Goal: Find contact information: Find contact information

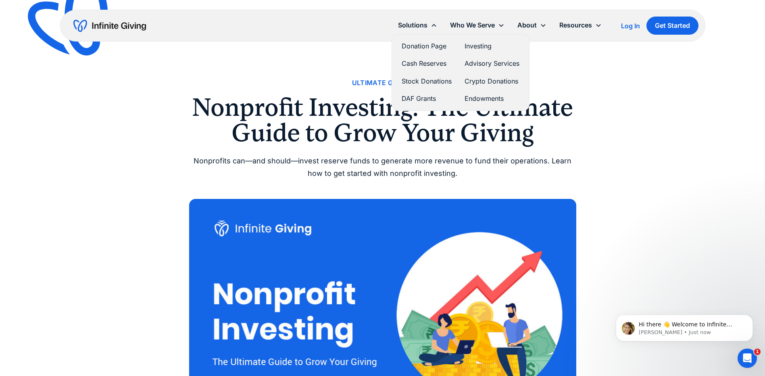
click at [482, 45] on link "Investing" at bounding box center [492, 46] width 55 height 11
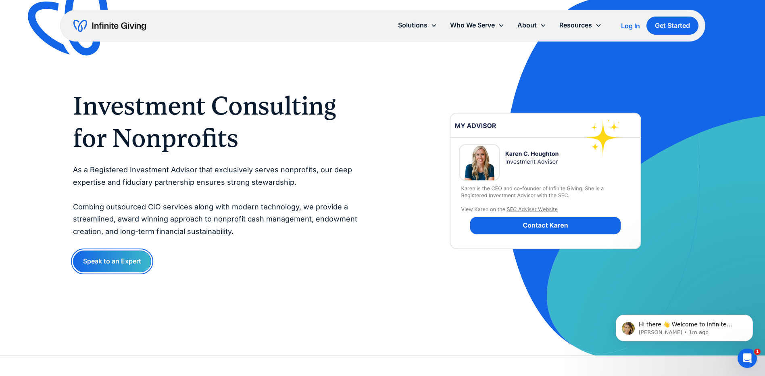
click at [126, 262] on link "Speak to an Expert" at bounding box center [112, 261] width 78 height 21
